Goal: Transaction & Acquisition: Purchase product/service

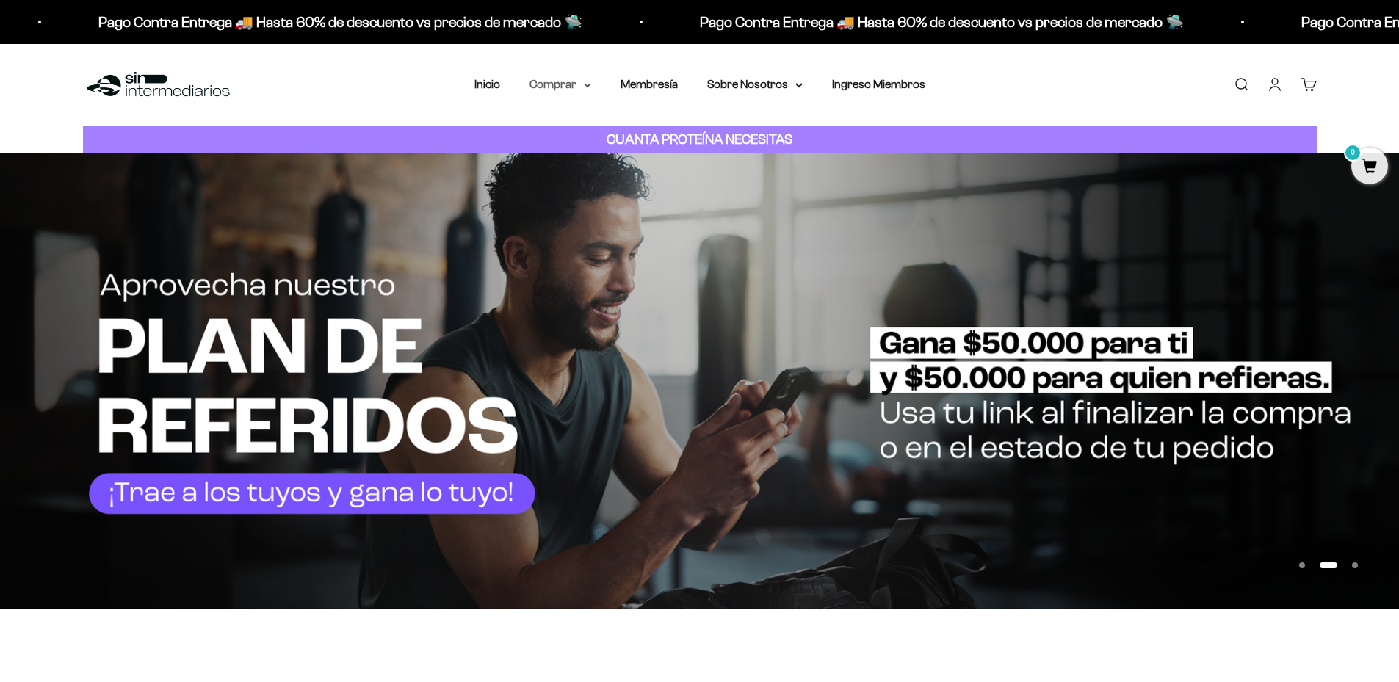
click at [565, 87] on summary "Comprar" at bounding box center [560, 84] width 62 height 19
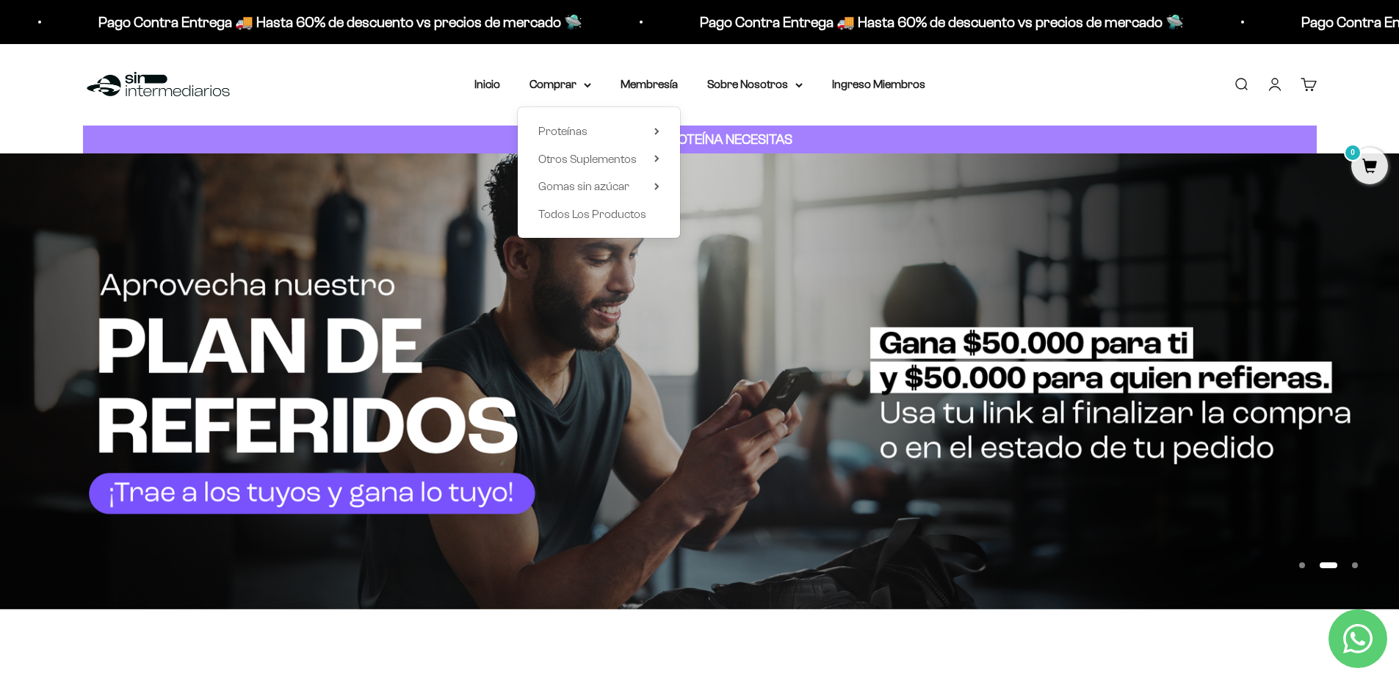
click at [456, 115] on div "Menú [GEOGRAPHIC_DATA] Inicio Comprar Proteínas Ver Todos Whey Iso Vegan Pancak…" at bounding box center [699, 84] width 1399 height 81
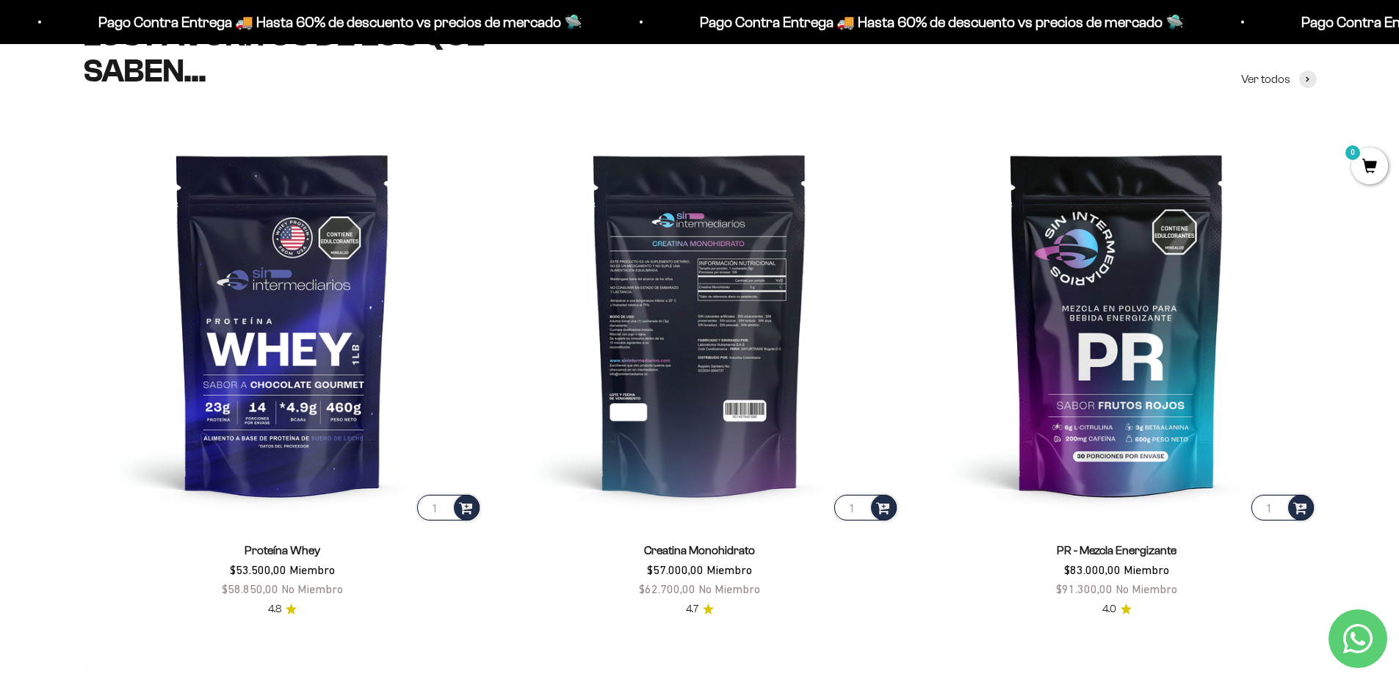
scroll to position [808, 0]
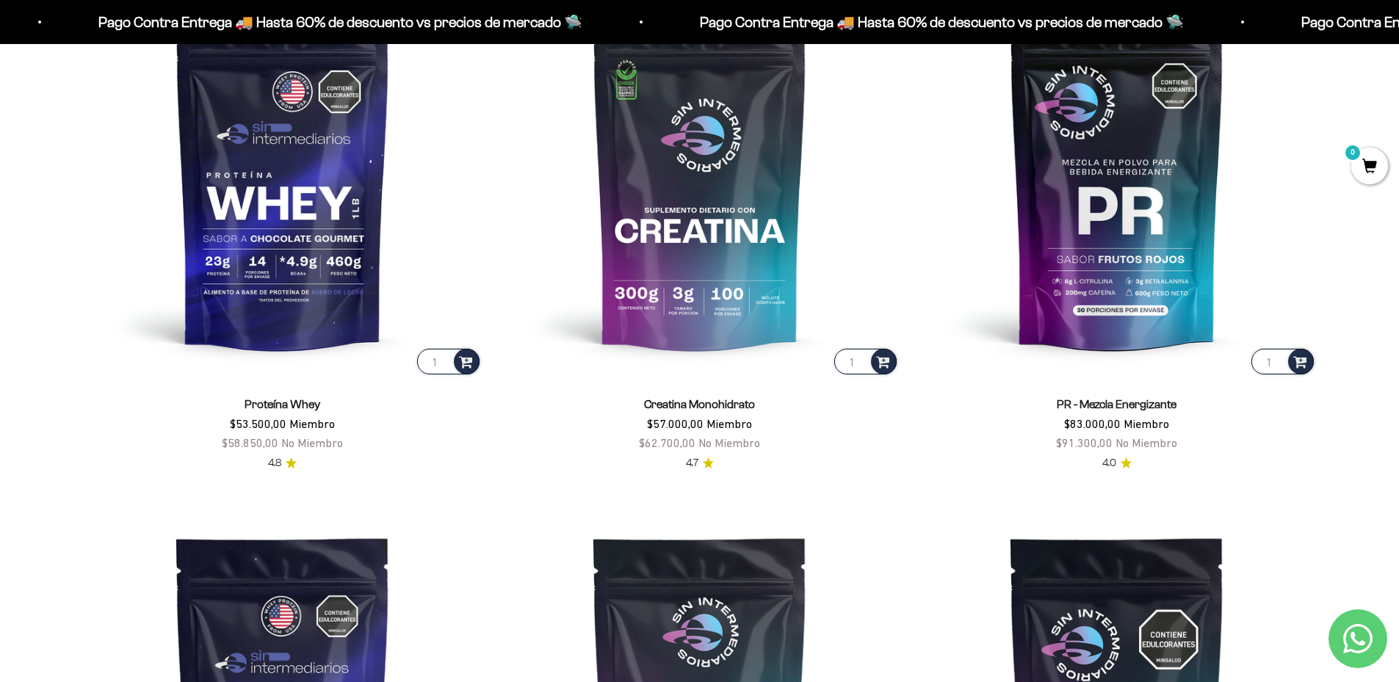
drag, startPoint x: 642, startPoint y: 446, endPoint x: 697, endPoint y: 452, distance: 56.2
click at [697, 452] on price-list "$57.000,00 Miembro $62.700,00 No Miembro" at bounding box center [699, 433] width 121 height 37
click at [680, 475] on product-list "1 Proteína Whey $53.500,00 Miembro $58.850,00 No Miembro 4.8 1 Creatina Monohid…" at bounding box center [699, 489] width 1233 height 1023
drag, startPoint x: 642, startPoint y: 422, endPoint x: 713, endPoint y: 434, distance: 72.2
click at [713, 434] on price-list "$57.000,00 Miembro $62.700,00 No Miembro" at bounding box center [699, 433] width 121 height 37
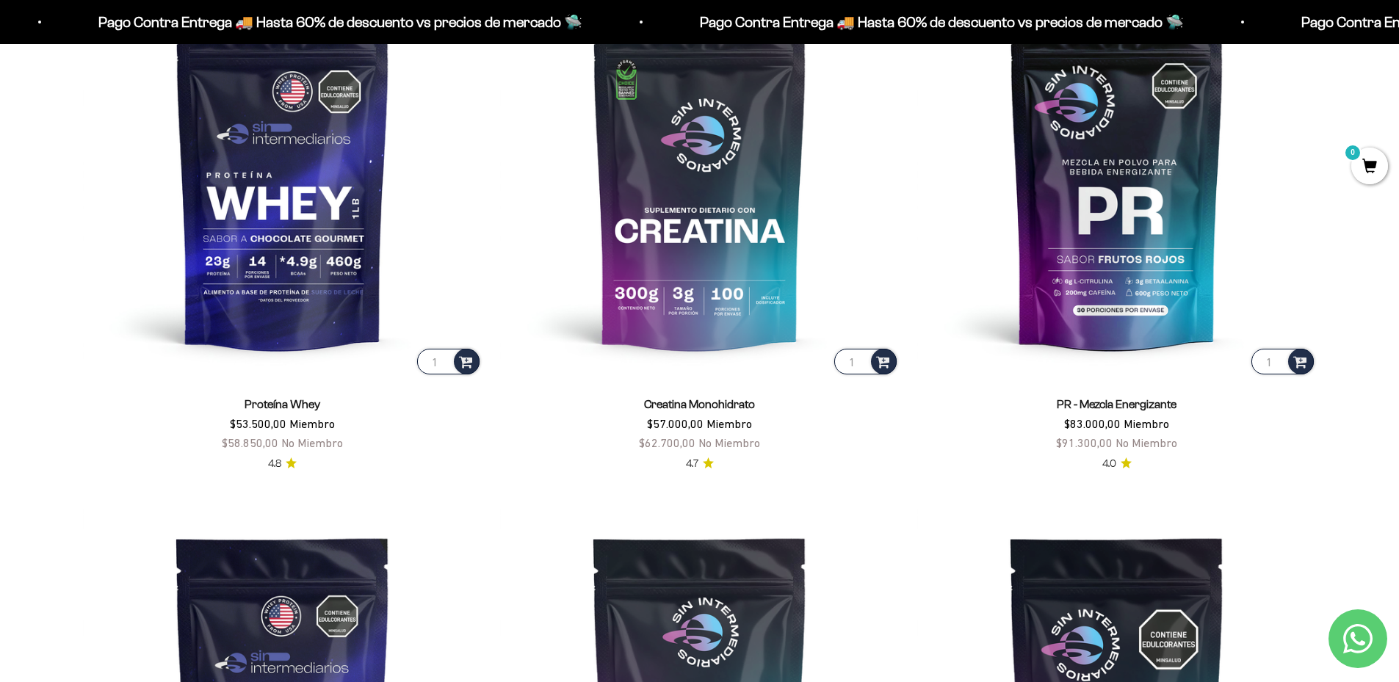
click at [704, 441] on span "No Miembro" at bounding box center [729, 442] width 62 height 13
drag, startPoint x: 646, startPoint y: 421, endPoint x: 695, endPoint y: 424, distance: 48.5
click at [695, 424] on price-list "$57.000,00 Miembro $62.700,00 No Miembro" at bounding box center [699, 433] width 121 height 37
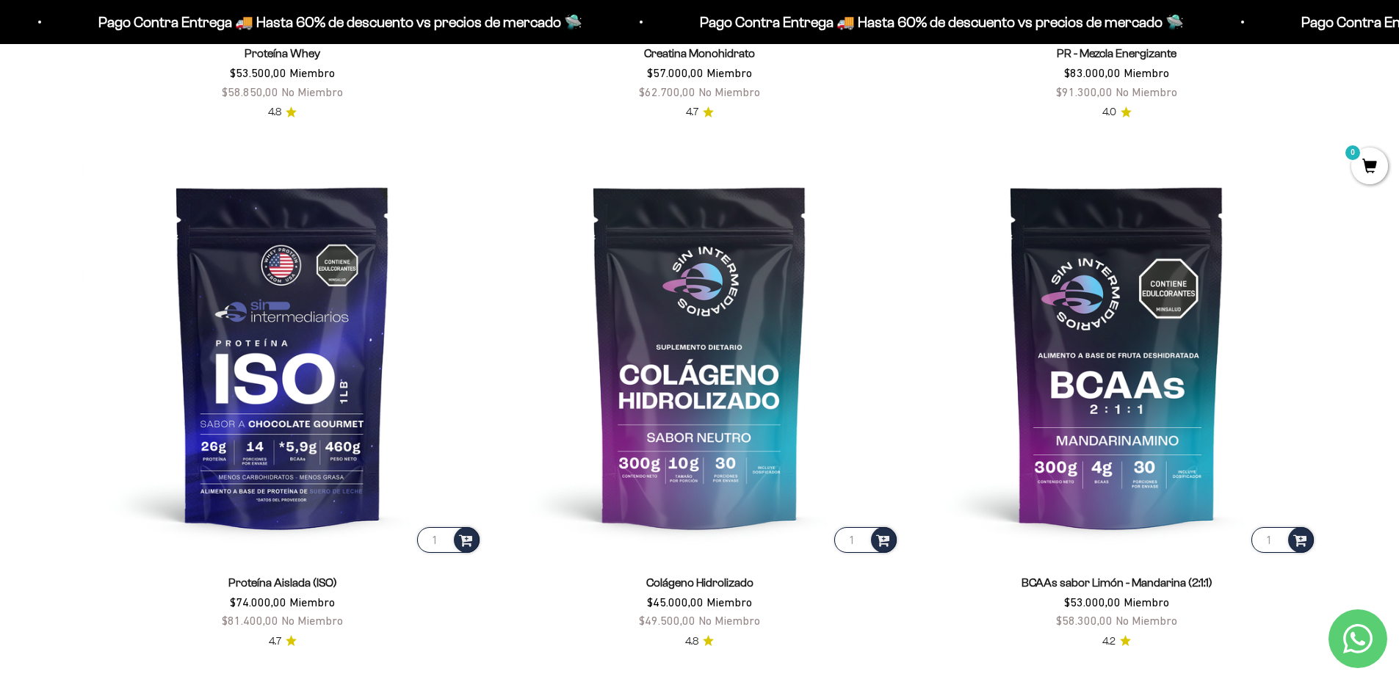
scroll to position [1175, 0]
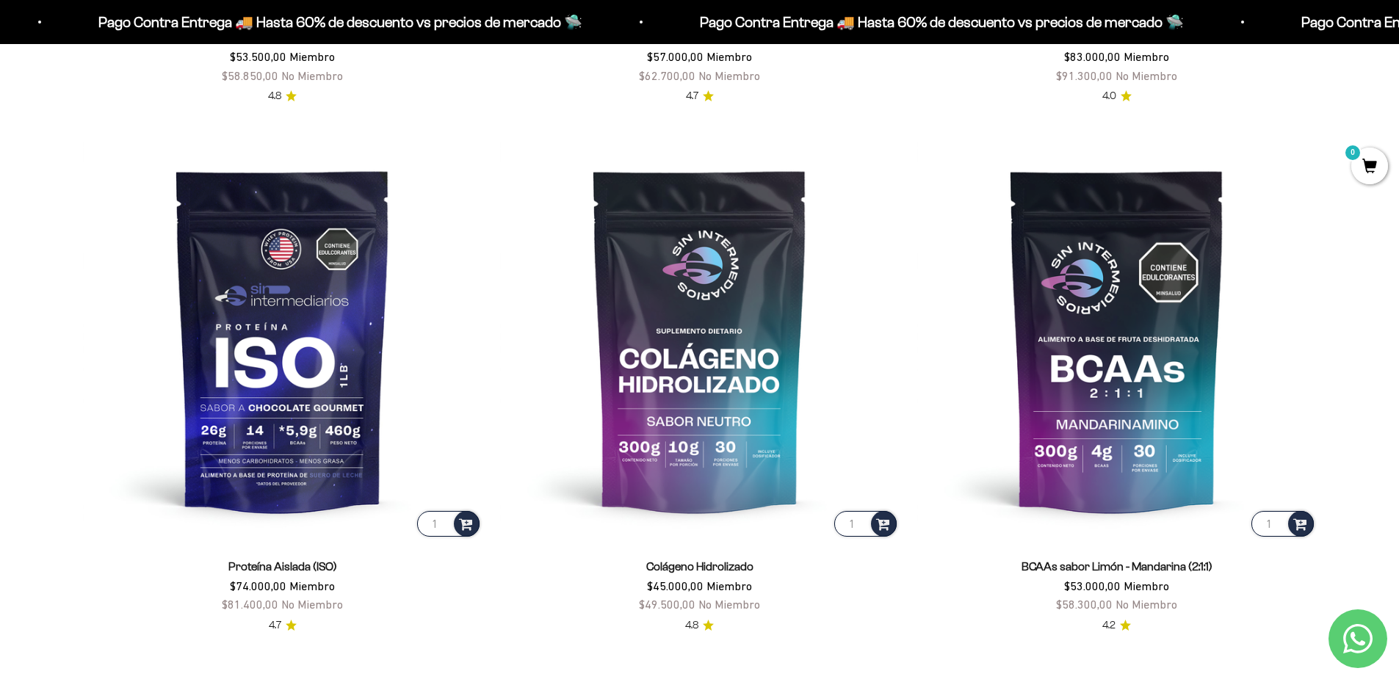
drag, startPoint x: 258, startPoint y: 585, endPoint x: 321, endPoint y: 585, distance: 62.4
click at [321, 585] on span "$74.000,00 Miembro" at bounding box center [282, 585] width 105 height 13
click at [764, 547] on div "Colágeno Hidrolizado $45.000,00 Miembro $49.500,00 No Miembro 4.8" at bounding box center [699, 587] width 399 height 95
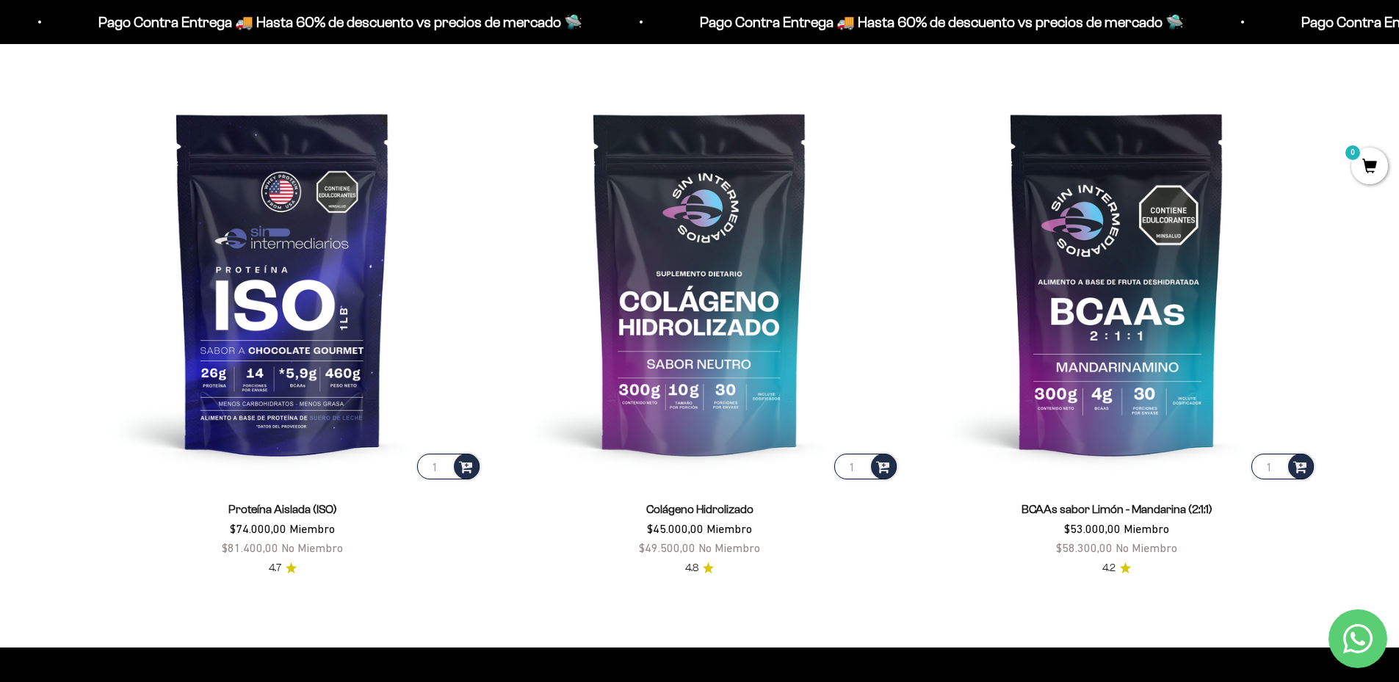
scroll to position [1248, 0]
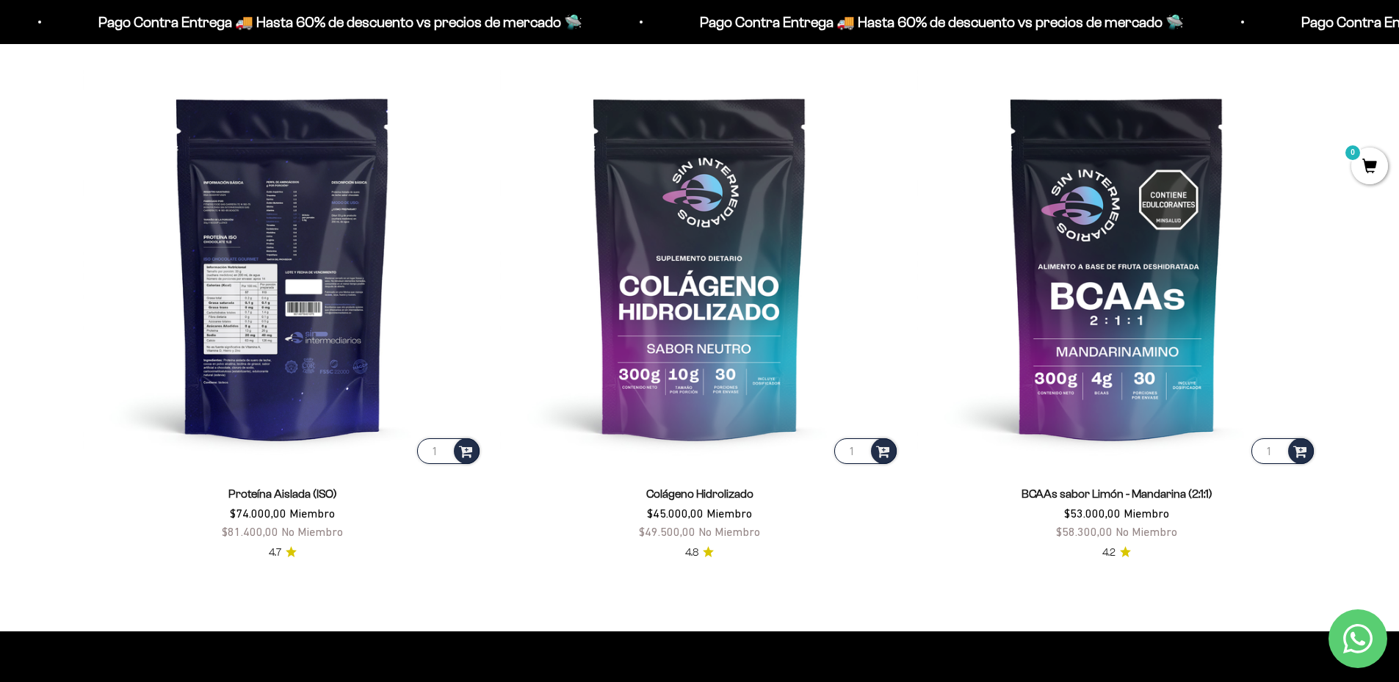
click at [294, 285] on img at bounding box center [282, 267] width 399 height 399
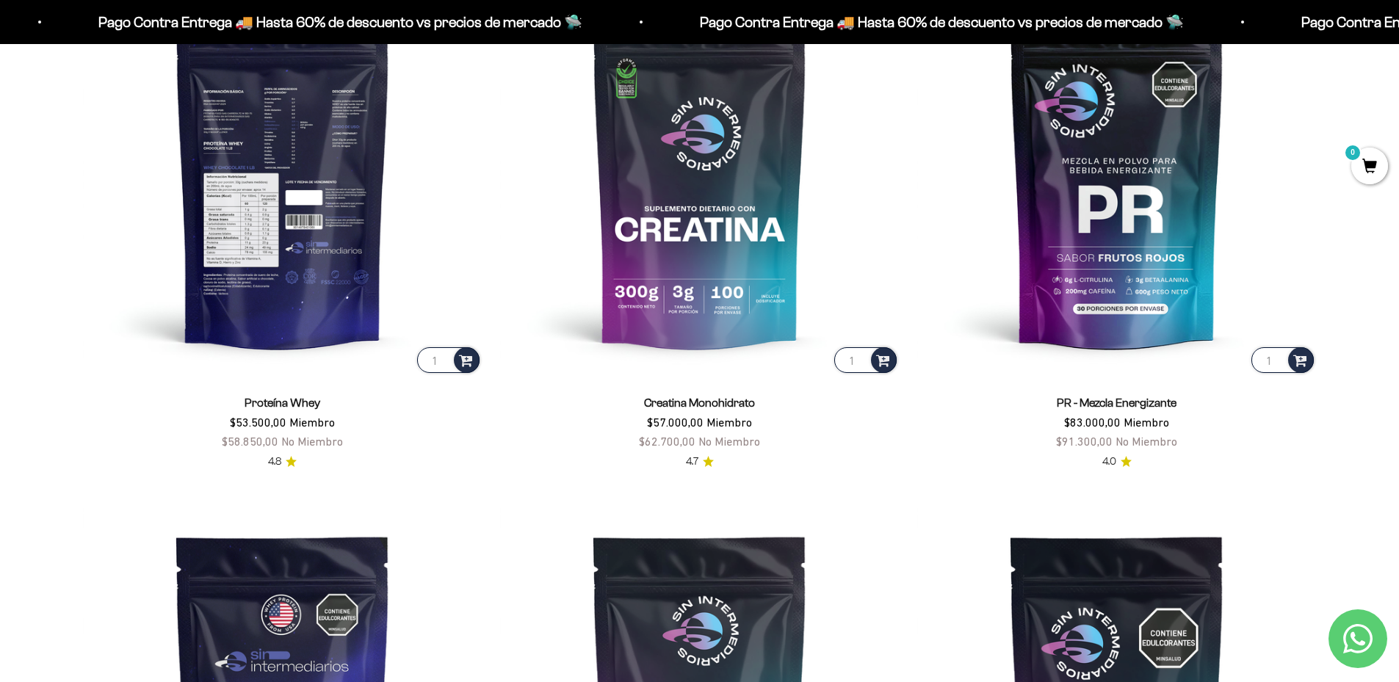
scroll to position [808, 0]
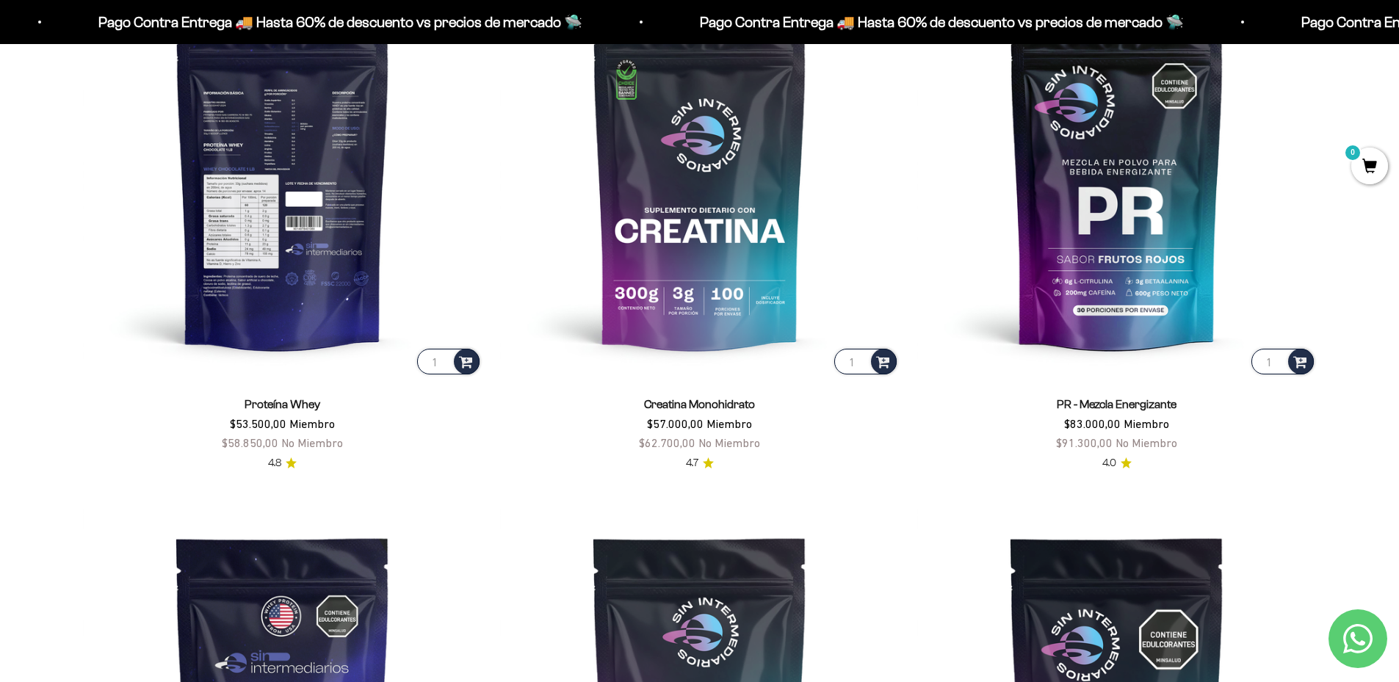
click at [310, 217] on img at bounding box center [282, 177] width 399 height 399
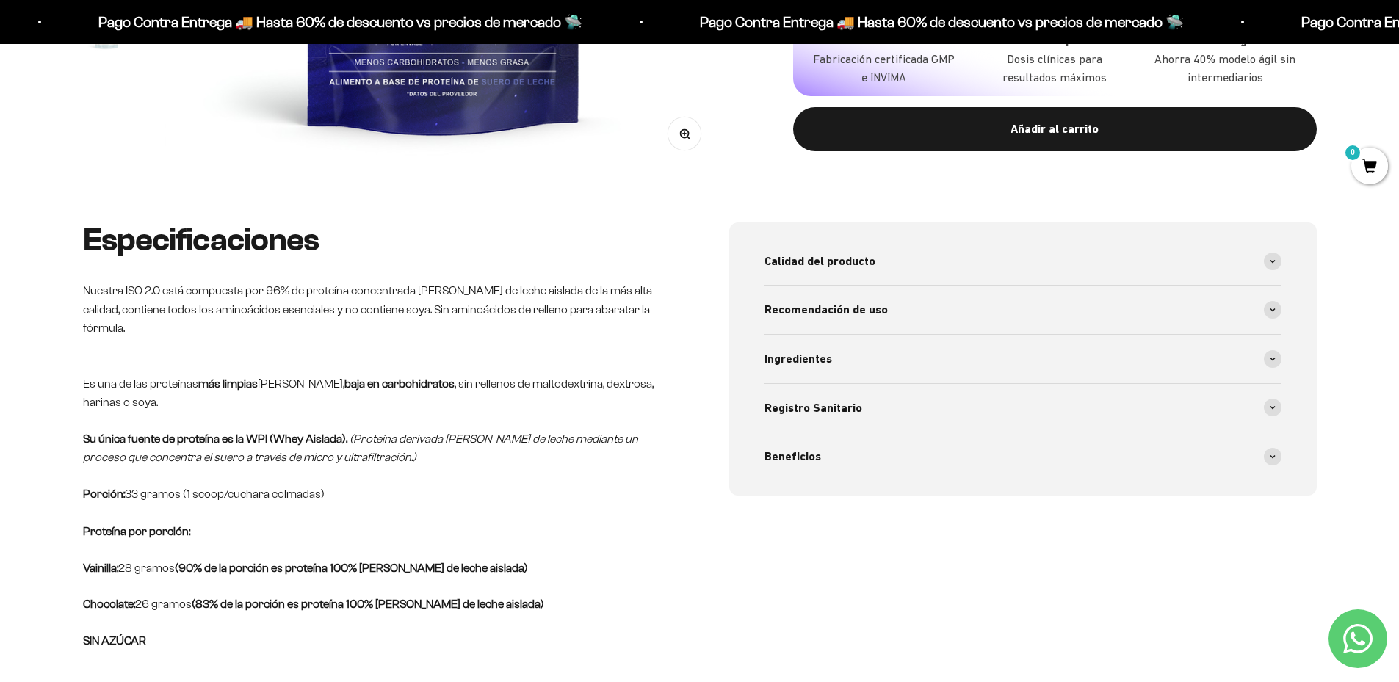
scroll to position [587, 0]
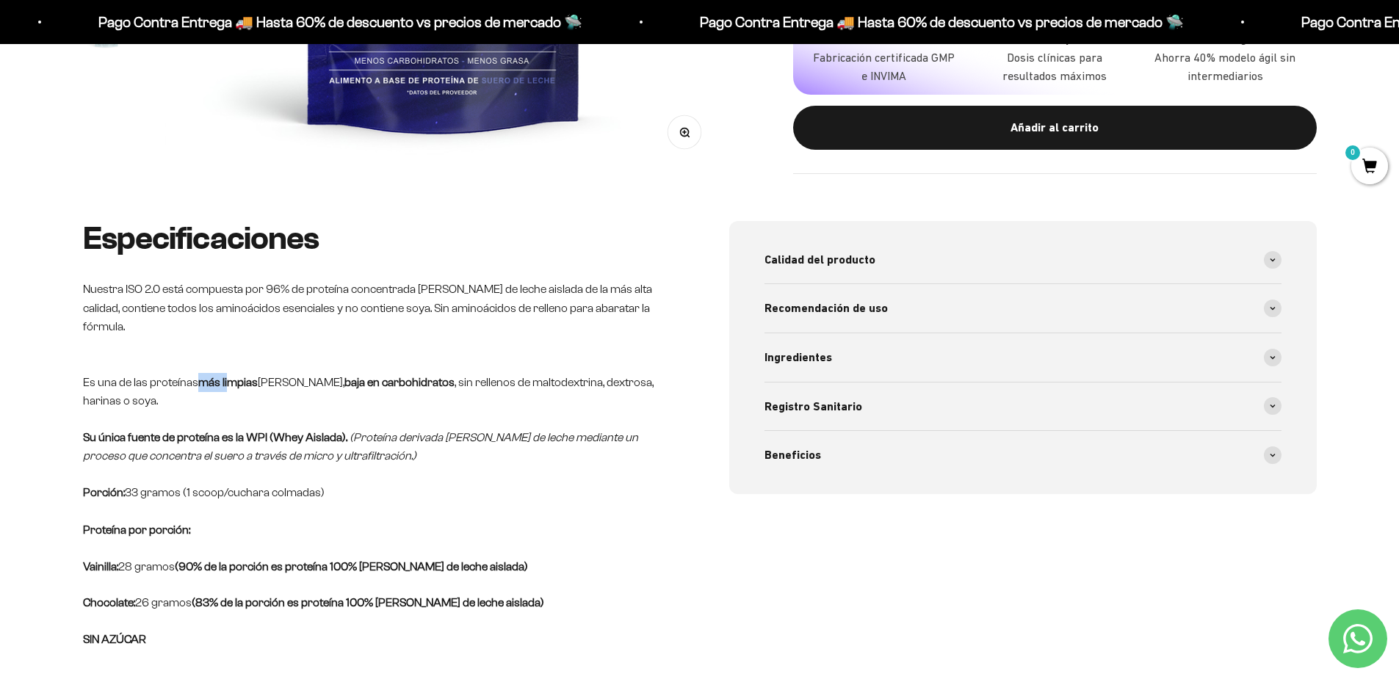
drag, startPoint x: 201, startPoint y: 359, endPoint x: 231, endPoint y: 359, distance: 30.1
click at [231, 376] on strong "más limpias" at bounding box center [227, 382] width 59 height 12
click at [460, 431] on p "Su única fuente de proteína es la WPI (Whey Aislada). (Proteína derivada del su…" at bounding box center [376, 446] width 587 height 37
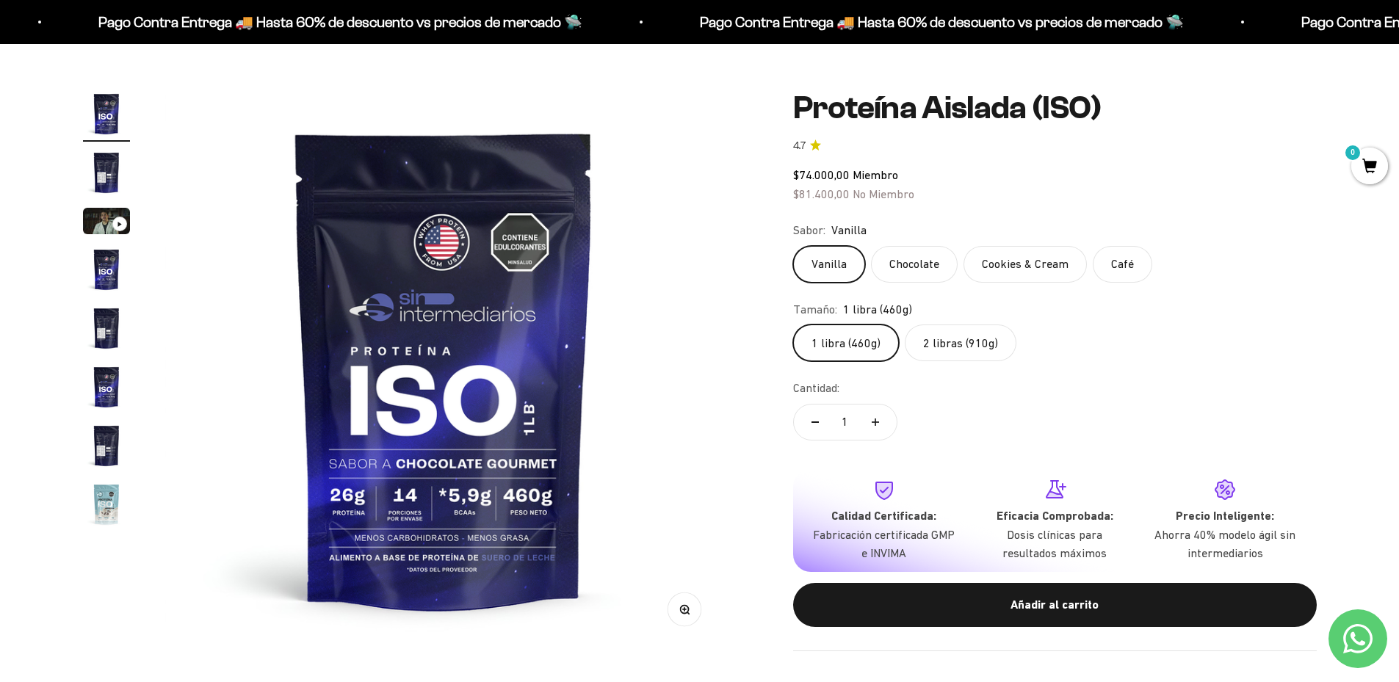
scroll to position [73, 0]
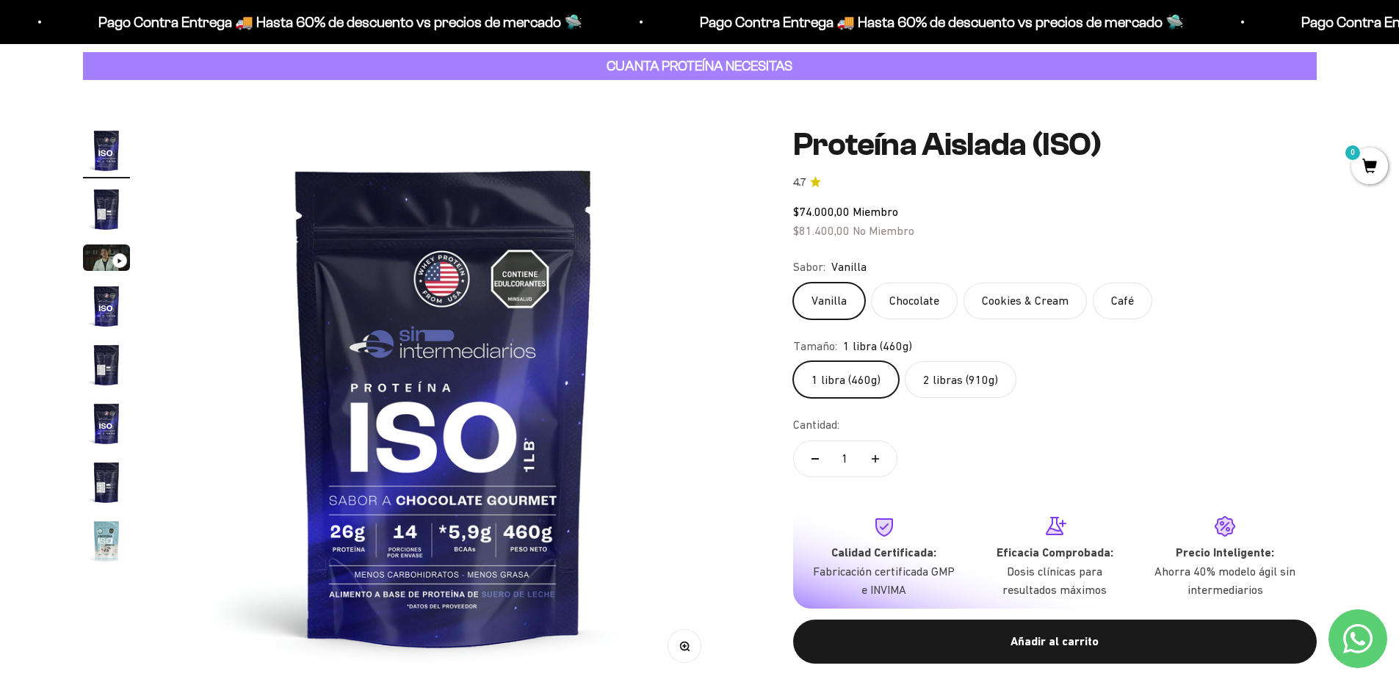
click at [961, 383] on label "2 libras (910g)" at bounding box center [961, 379] width 112 height 37
click at [793, 361] on input "2 libras (910g)" at bounding box center [792, 360] width 1 height 1
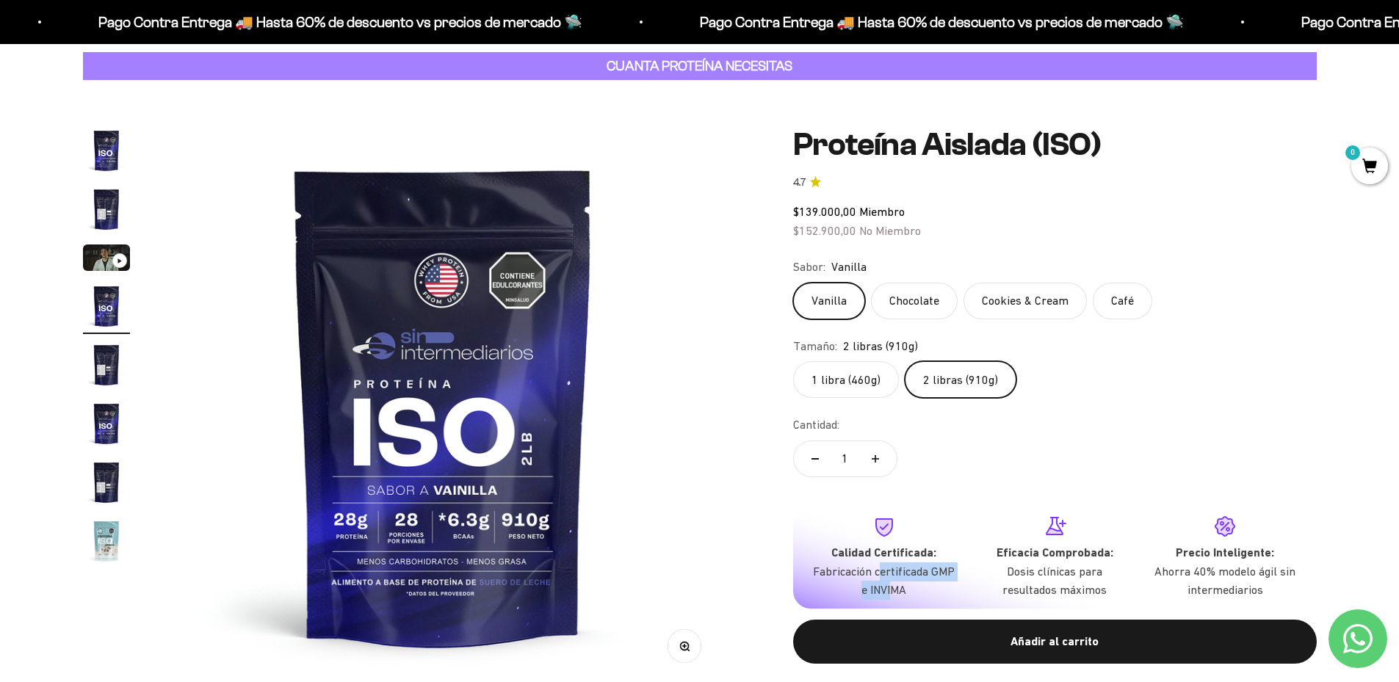
drag, startPoint x: 883, startPoint y: 570, endPoint x: 899, endPoint y: 601, distance: 35.1
click at [895, 605] on div "Calidad Certificada: Fabricación certificada GMP e INVIMA Eficacia Comprobada: …" at bounding box center [1054, 557] width 523 height 103
click at [902, 600] on div "Calidad Certificada: Fabricación certificada GMP e INVIMA Eficacia Comprobada: …" at bounding box center [1054, 557] width 523 height 103
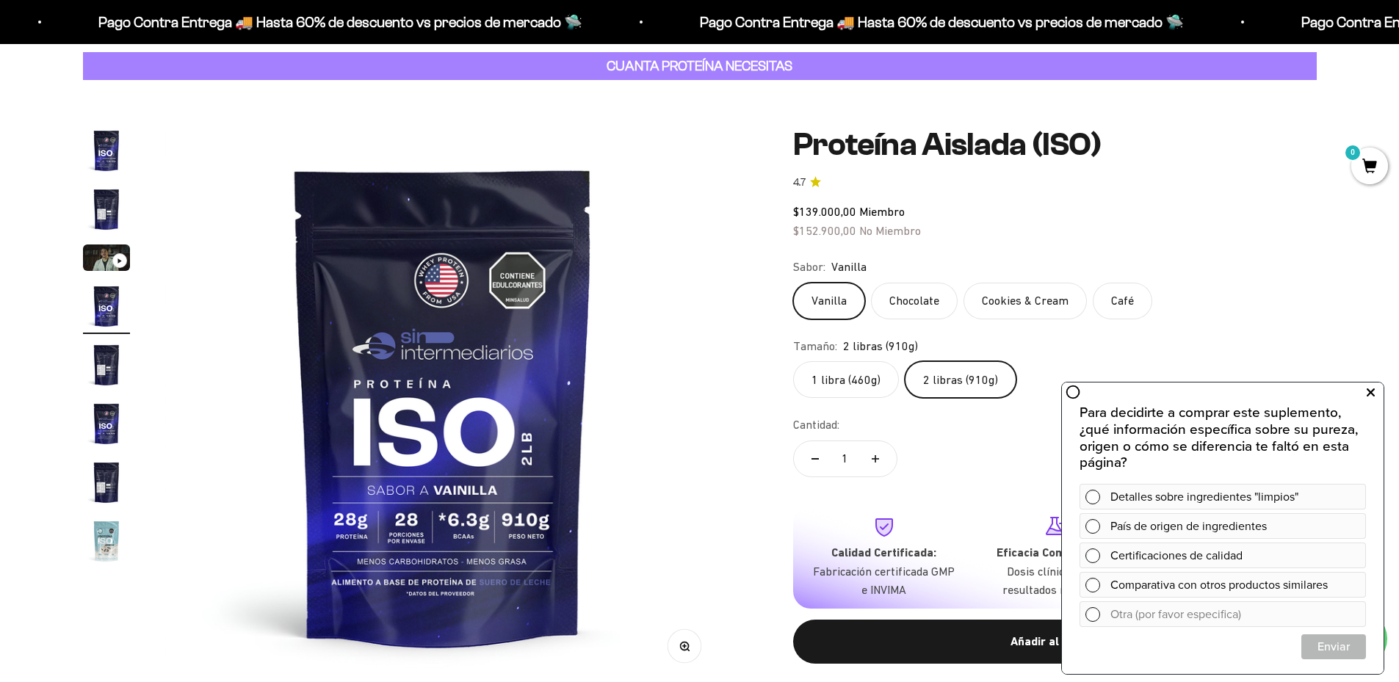
click at [1370, 390] on icon at bounding box center [1370, 392] width 8 height 19
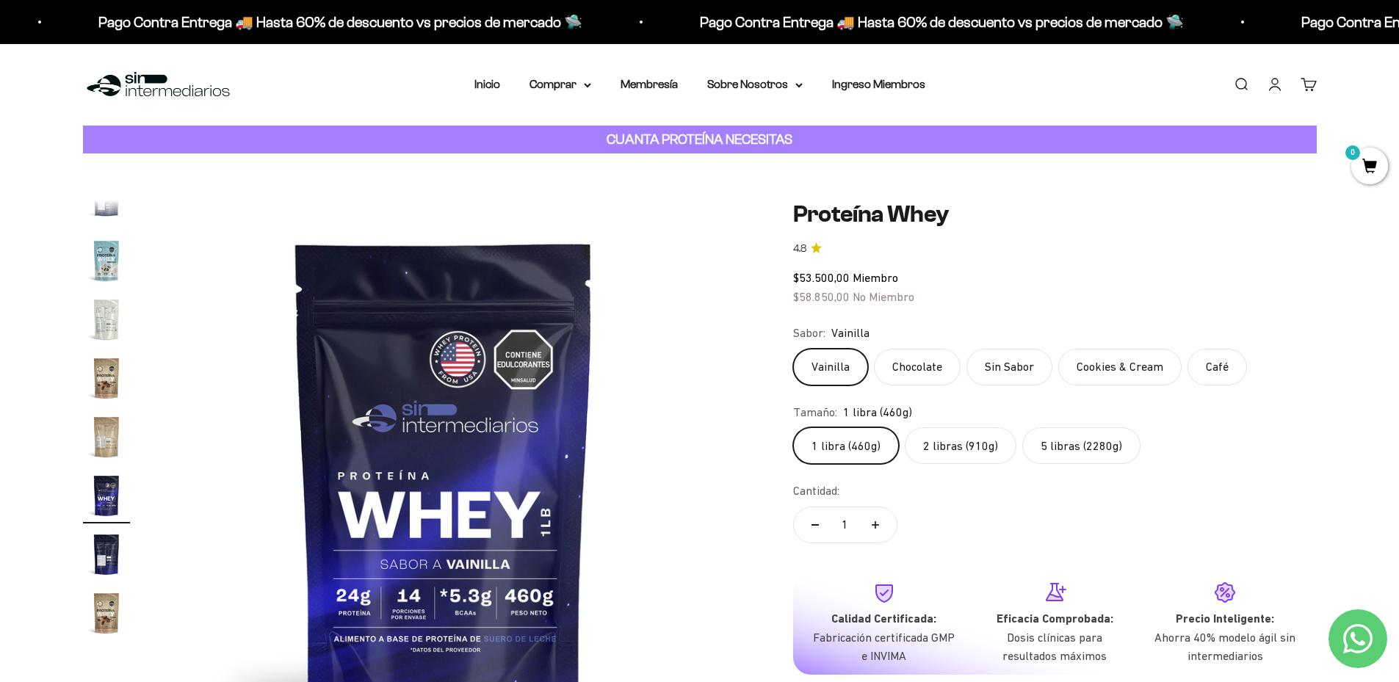
click at [1062, 453] on label "5 libras (2280g)" at bounding box center [1081, 445] width 118 height 37
click at [793, 427] on input "5 libras (2280g)" at bounding box center [792, 427] width 1 height 1
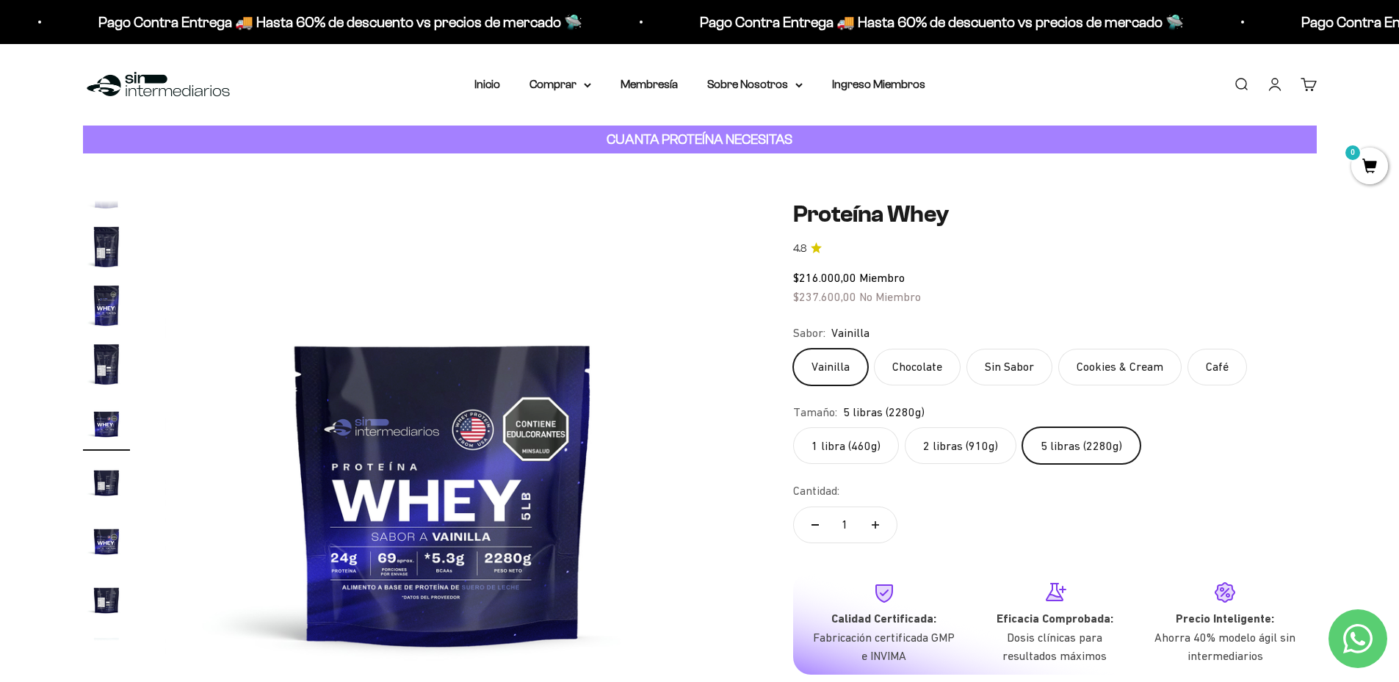
scroll to position [262, 0]
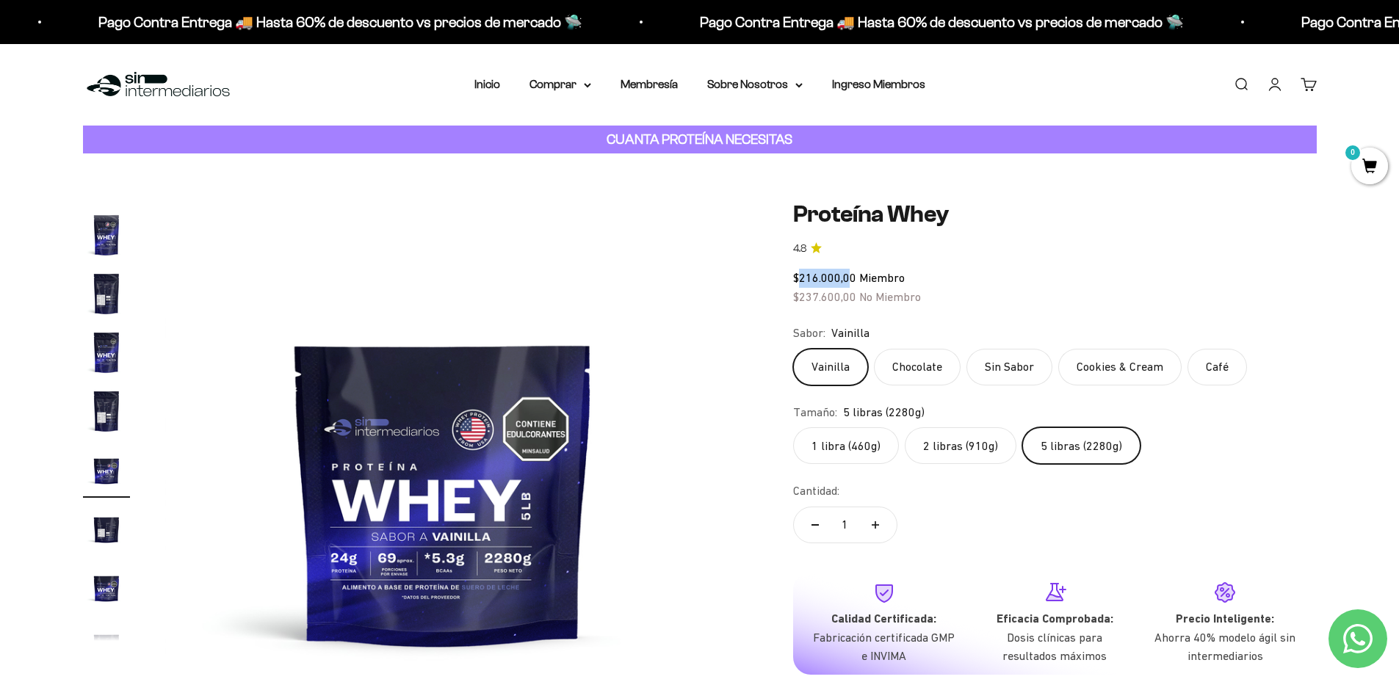
click at [852, 275] on span "$216.000,00" at bounding box center [824, 277] width 63 height 13
click at [1021, 278] on div "$216.000,00 Miembro $237.600,00 No Miembro" at bounding box center [1054, 287] width 523 height 37
click at [960, 451] on label "2 libras (910g)" at bounding box center [961, 445] width 112 height 37
click at [793, 427] on input "2 libras (910g)" at bounding box center [792, 427] width 1 height 1
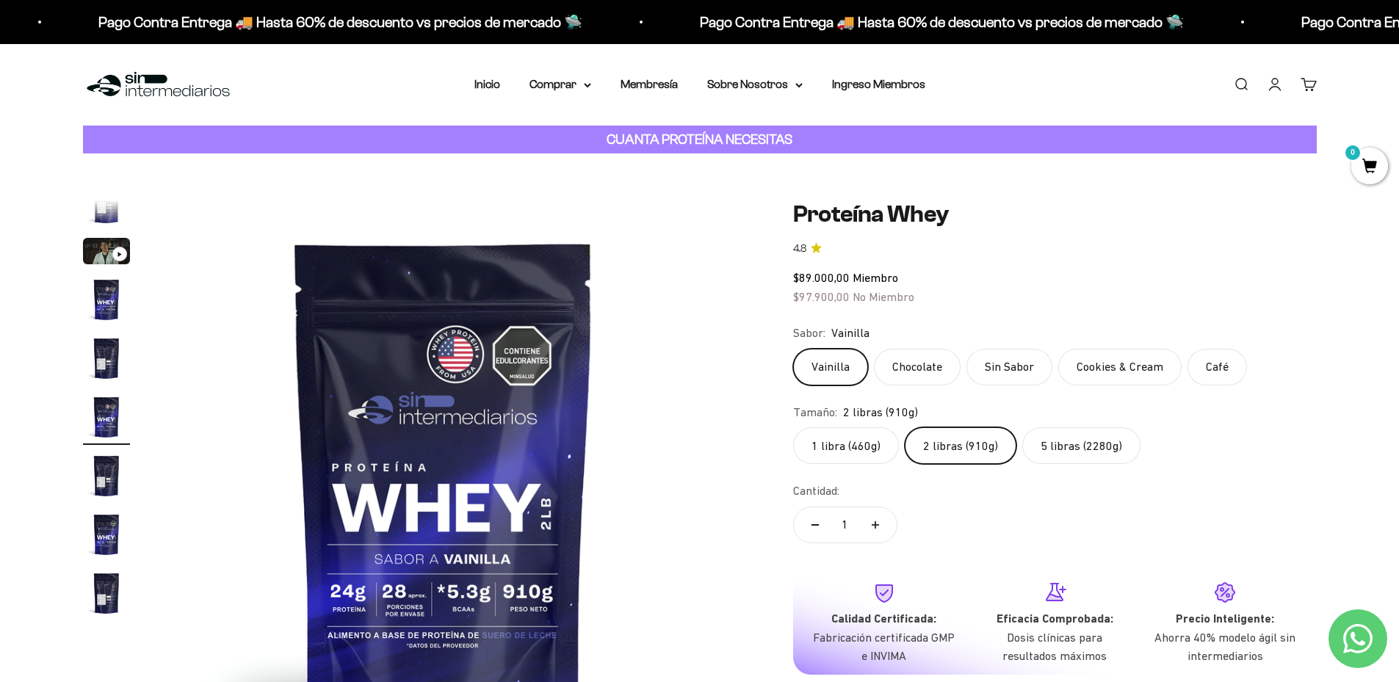
scroll to position [27, 0]
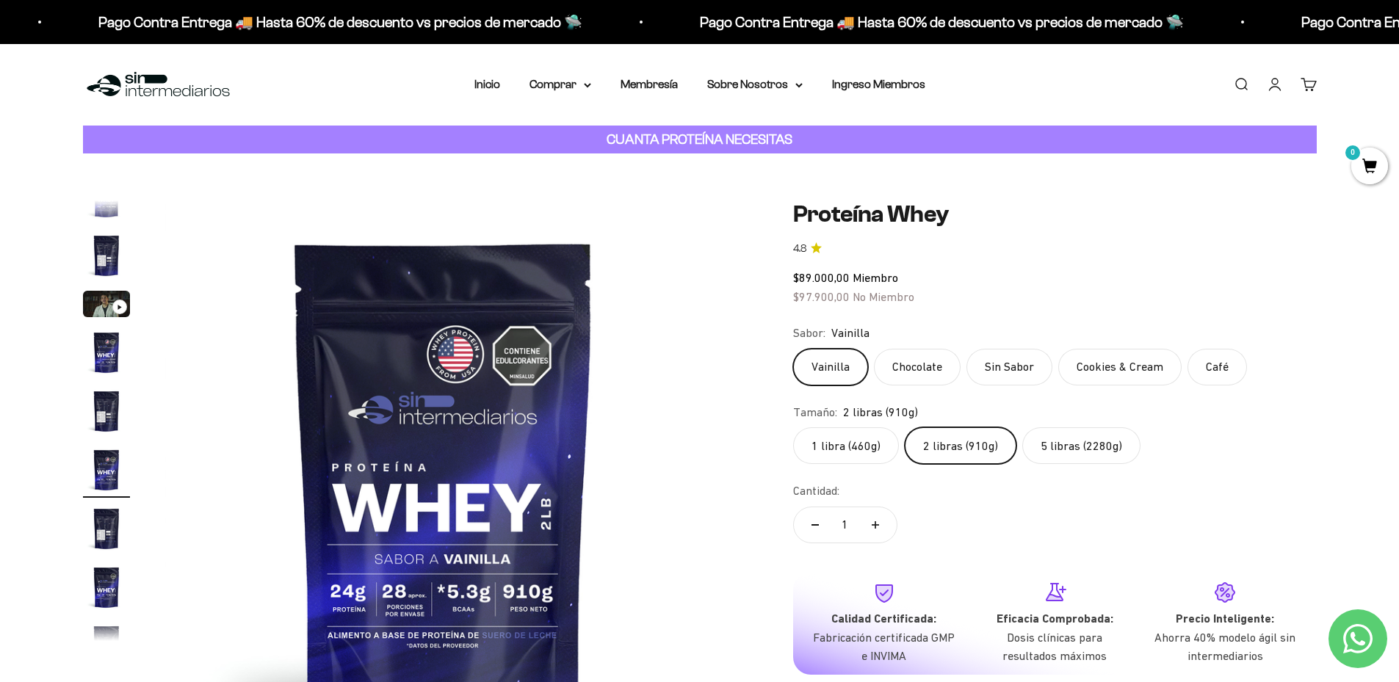
click at [1065, 438] on label "5 libras (2280g)" at bounding box center [1081, 445] width 118 height 37
click at [793, 427] on input "5 libras (2280g)" at bounding box center [792, 427] width 1 height 1
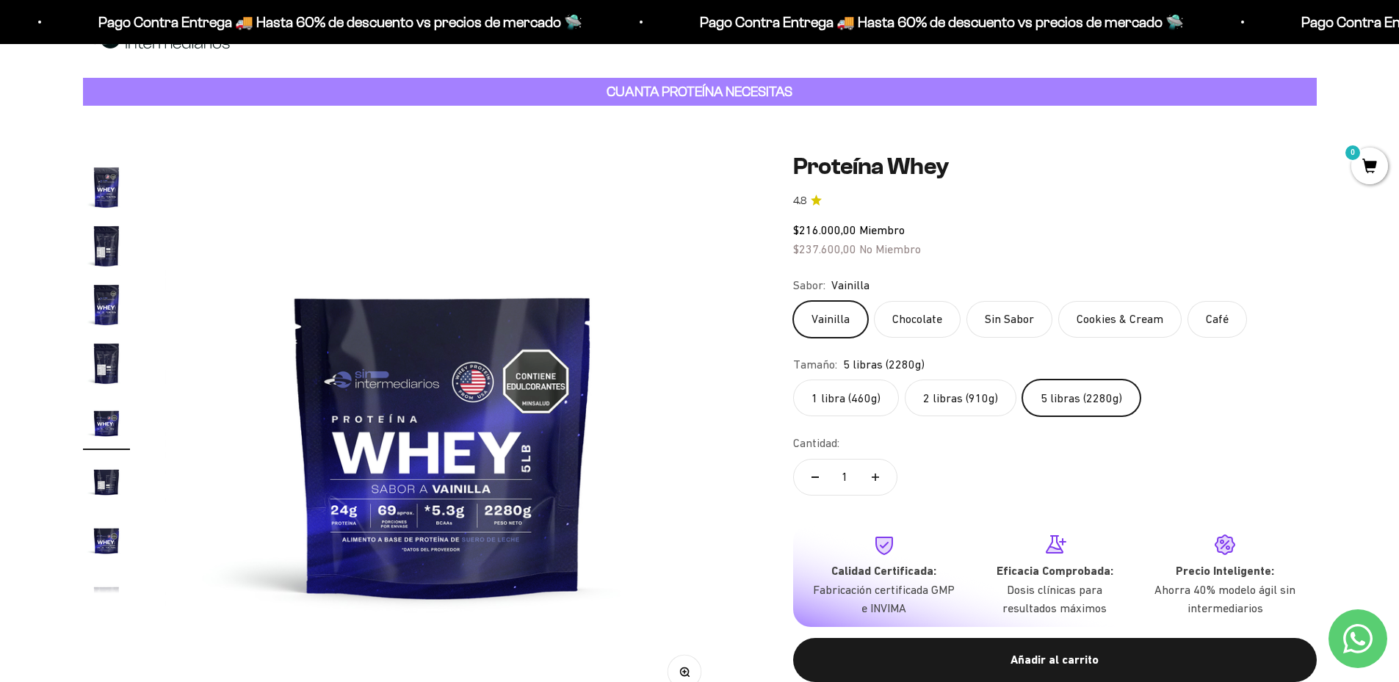
scroll to position [73, 0]
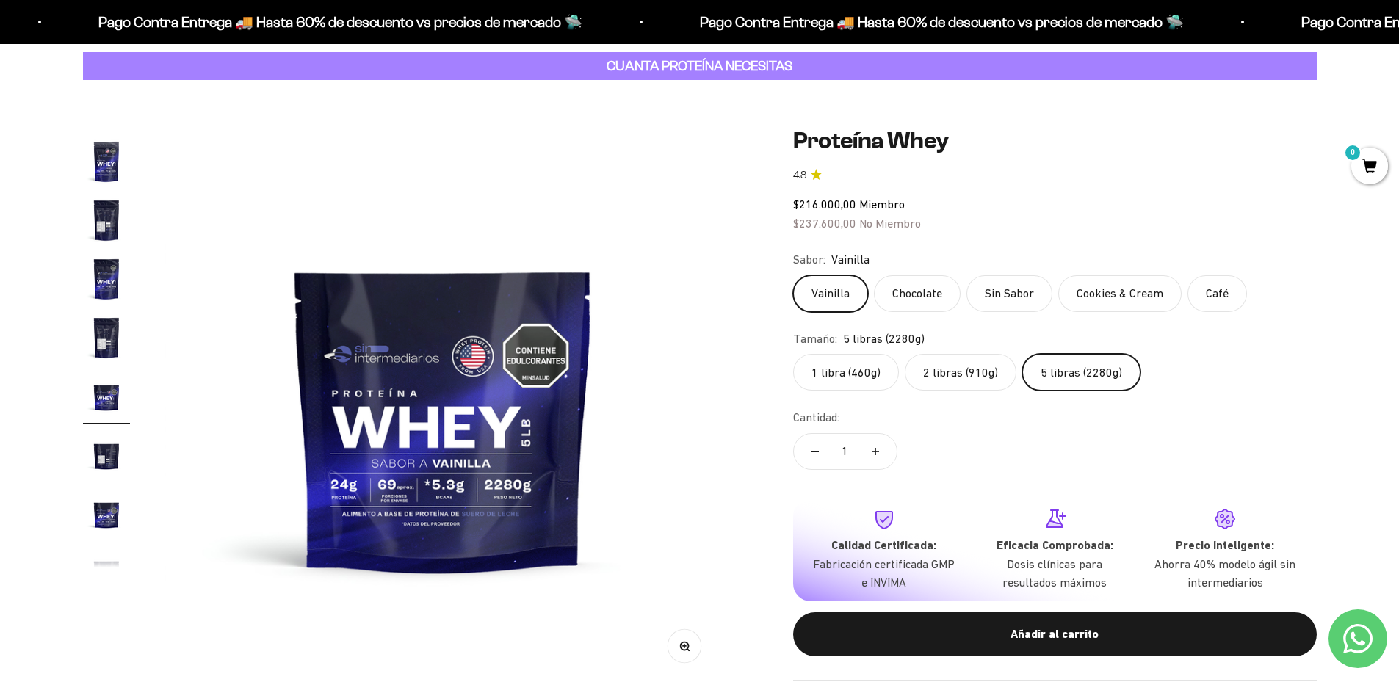
click at [952, 371] on label "2 libras (910g)" at bounding box center [961, 372] width 112 height 37
click at [793, 354] on input "2 libras (910g)" at bounding box center [792, 353] width 1 height 1
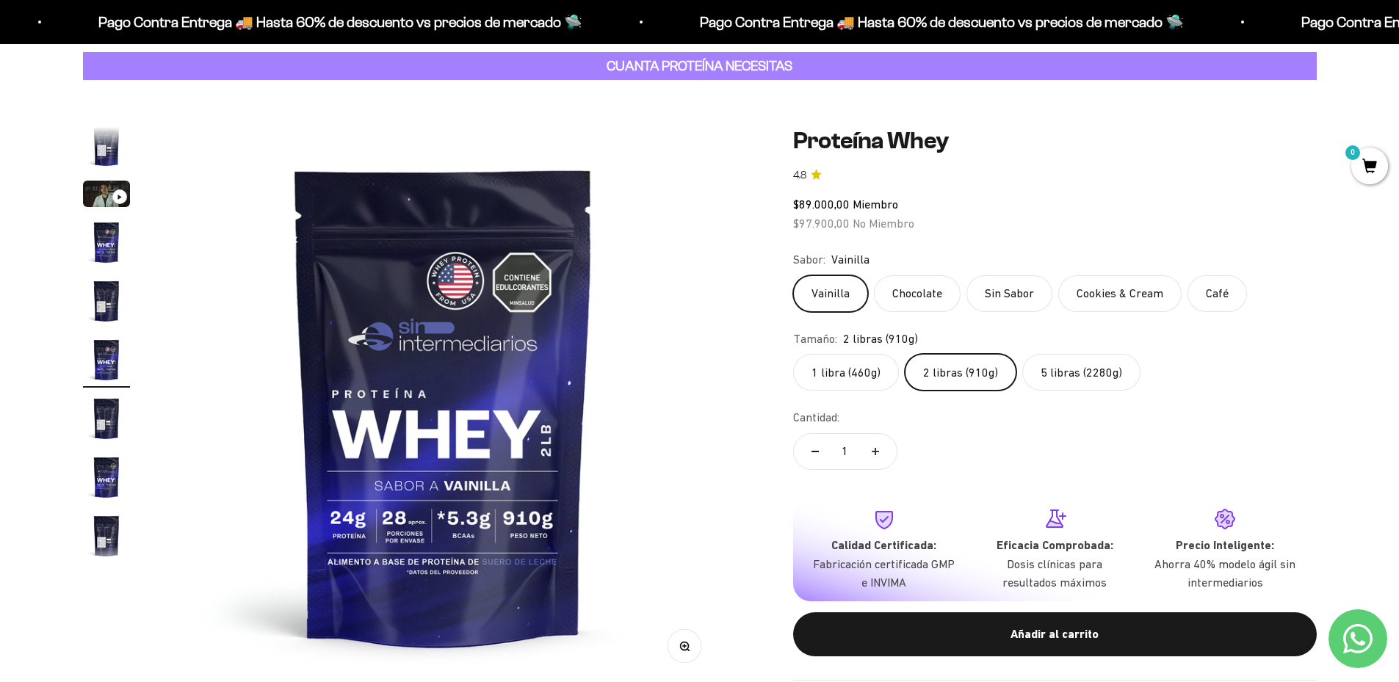
scroll to position [27, 0]
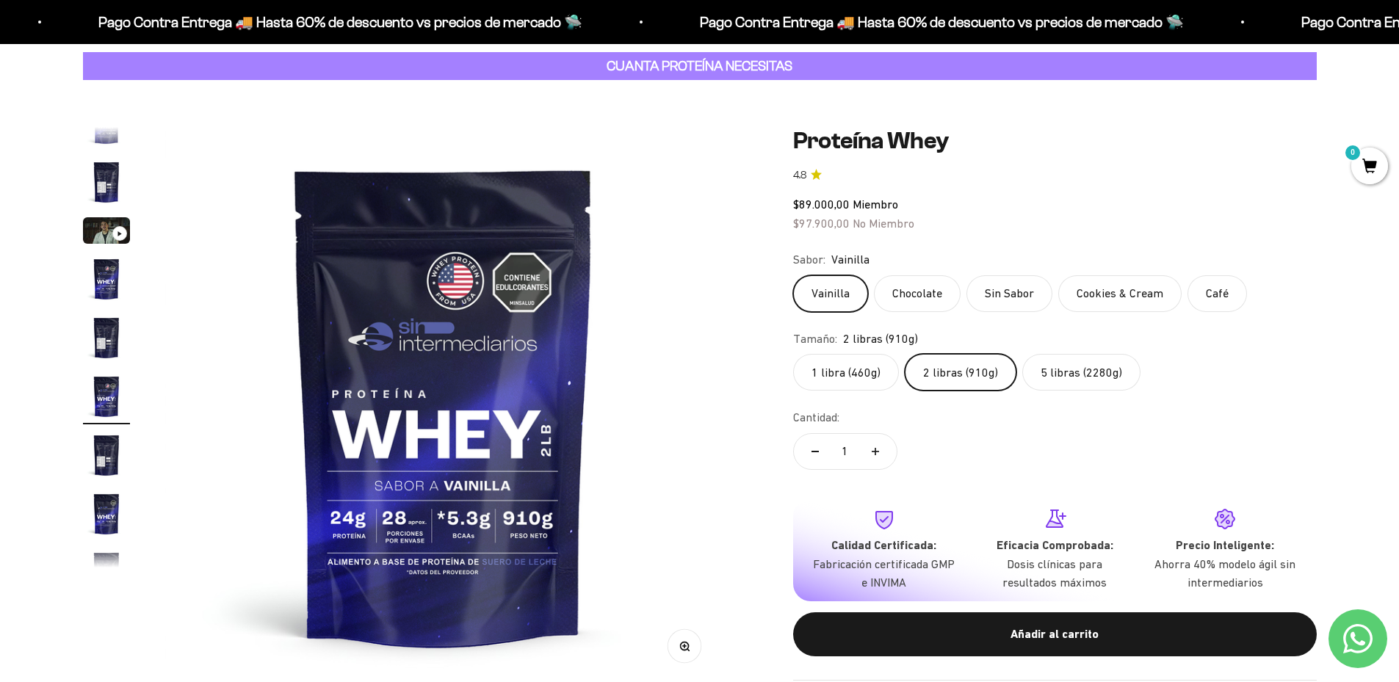
click at [837, 369] on label "1 libra (460g)" at bounding box center [846, 372] width 106 height 37
click at [793, 354] on input "1 libra (460g)" at bounding box center [792, 353] width 1 height 1
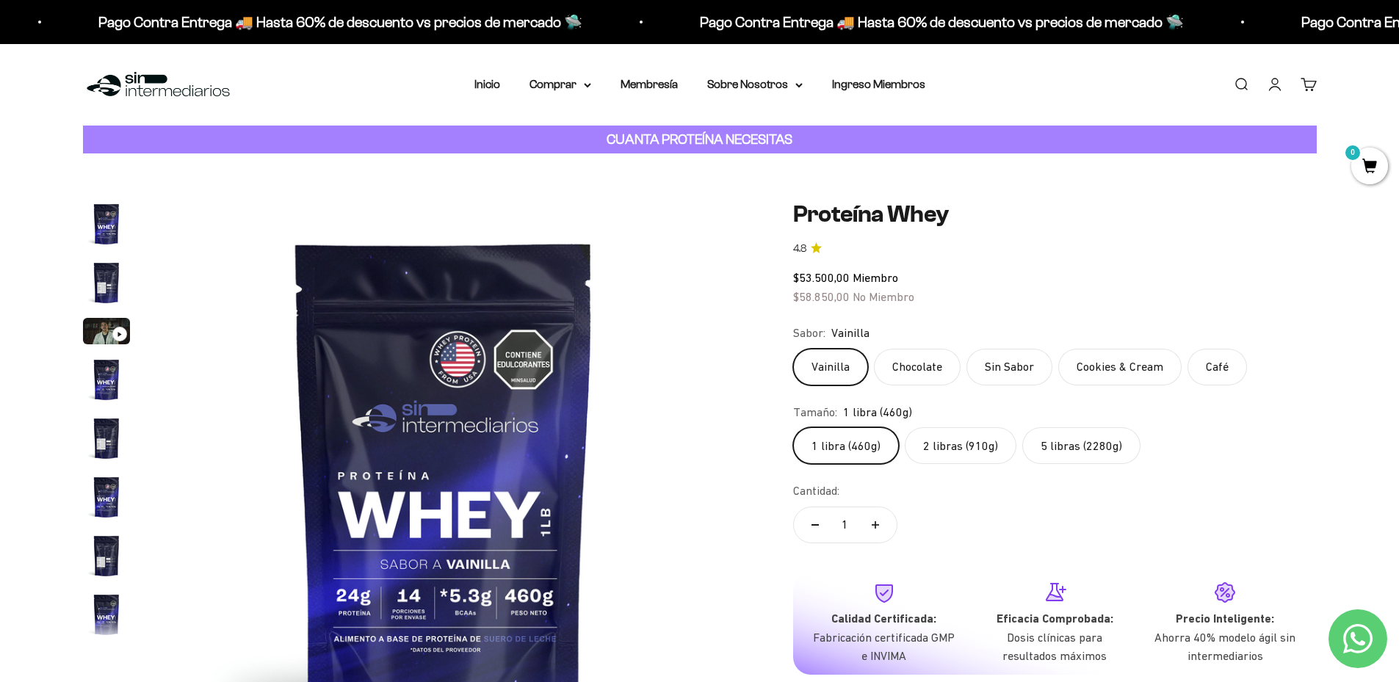
click at [965, 450] on label "2 libras (910g)" at bounding box center [961, 445] width 112 height 37
click at [793, 427] on input "2 libras (910g)" at bounding box center [792, 427] width 1 height 1
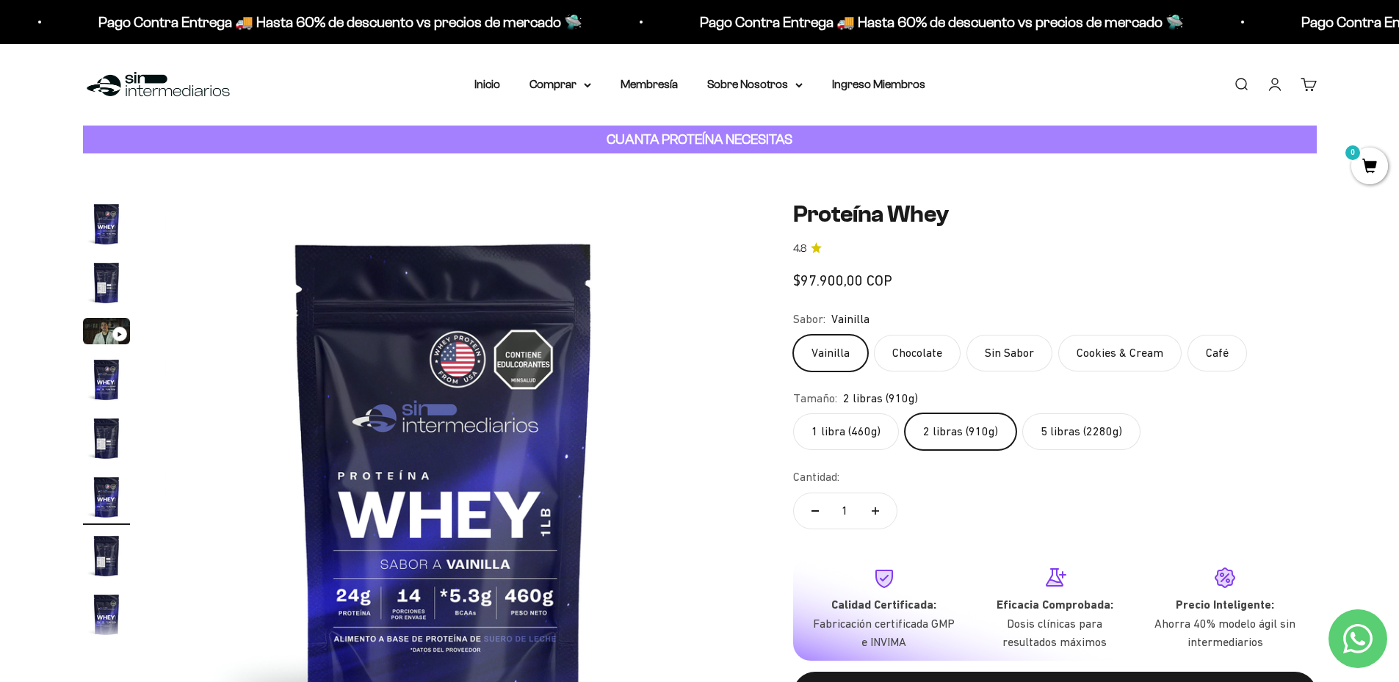
scroll to position [27, 0]
